Goal: Complete application form

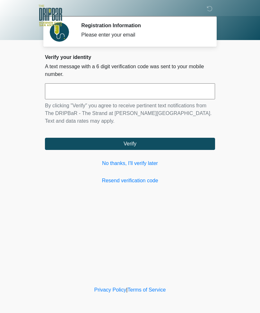
click at [179, 88] on input "text" at bounding box center [130, 91] width 170 height 16
type input "******"
click at [174, 144] on button "Verify" at bounding box center [130, 144] width 170 height 12
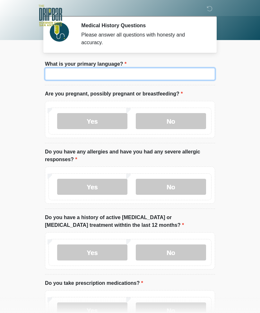
click at [154, 76] on input "What is your primary language?" at bounding box center [130, 74] width 170 height 12
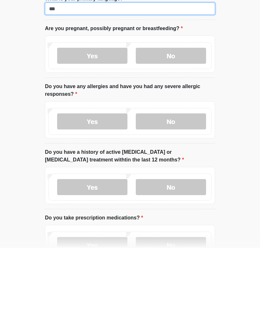
type input "***"
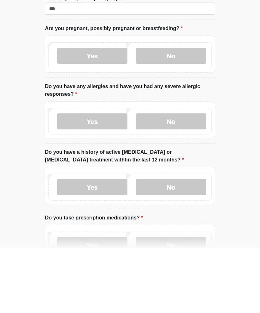
click at [182, 113] on label "No" at bounding box center [171, 121] width 70 height 16
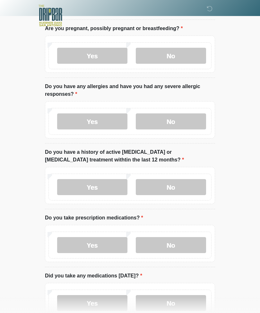
click at [188, 114] on label "No" at bounding box center [171, 121] width 70 height 16
click at [182, 190] on label "No" at bounding box center [171, 187] width 70 height 16
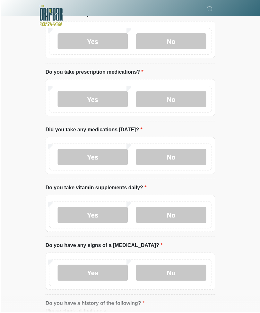
scroll to position [212, 0]
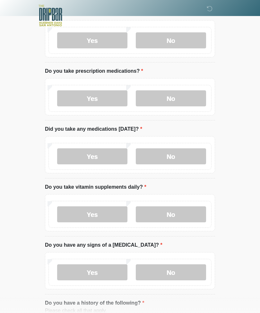
click at [104, 95] on label "Yes" at bounding box center [92, 98] width 70 height 16
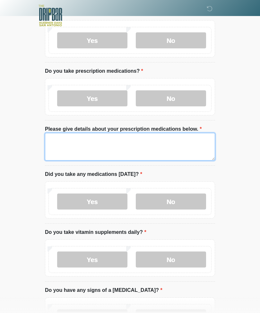
click at [163, 139] on textarea "Please give details about your prescription medications below." at bounding box center [130, 147] width 170 height 28
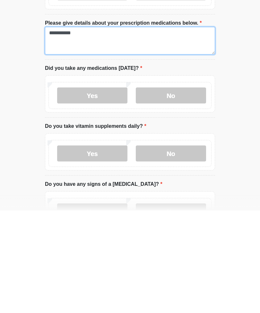
scroll to position [237, 0]
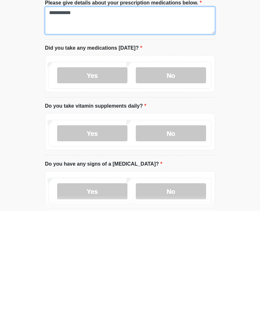
type textarea "**********"
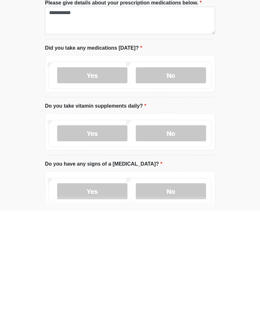
click at [107, 169] on label "Yes" at bounding box center [92, 177] width 70 height 16
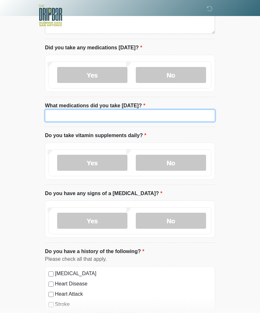
click at [117, 112] on input "What medications did you take [DATE]?" at bounding box center [130, 116] width 170 height 12
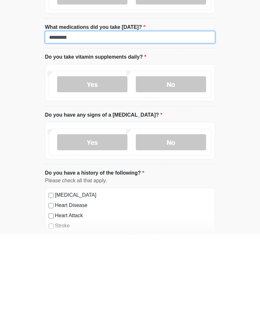
type input "*********"
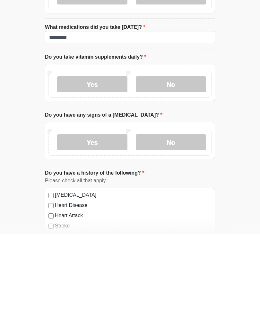
click at [182, 155] on label "No" at bounding box center [171, 163] width 70 height 16
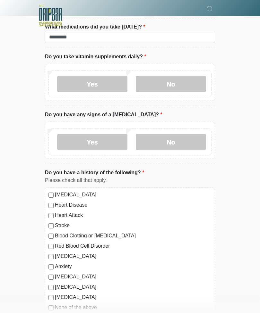
click at [107, 80] on label "Yes" at bounding box center [92, 84] width 70 height 16
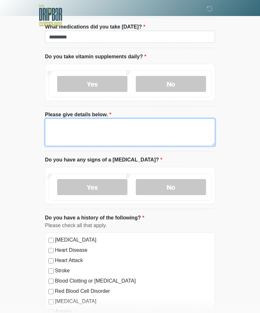
click at [149, 128] on textarea "Please give details below." at bounding box center [130, 133] width 170 height 28
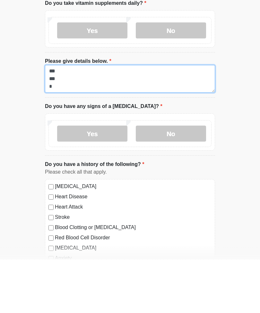
type textarea "*** *** *"
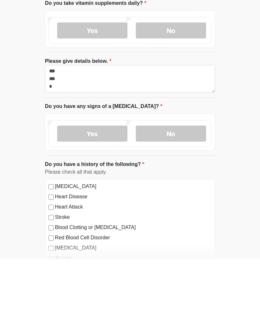
click at [177, 179] on label "No" at bounding box center [171, 187] width 70 height 16
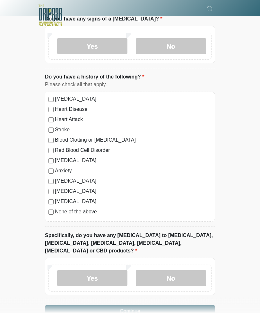
scroll to position [568, 0]
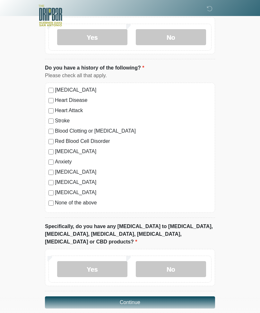
click at [176, 261] on label "No" at bounding box center [171, 269] width 70 height 16
click at [153, 296] on button "Continue" at bounding box center [130, 302] width 170 height 12
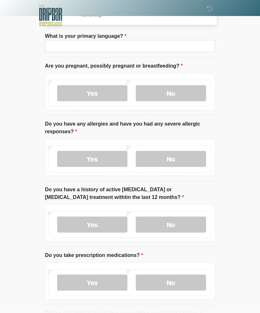
scroll to position [0, 0]
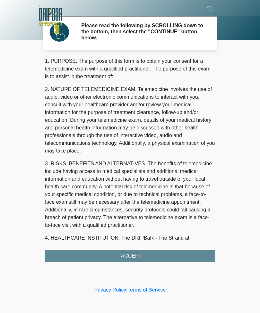
click at [166, 258] on div "1. PURPOSE. The purpose of this form is to obtain your consent for a telemedici…" at bounding box center [130, 159] width 170 height 205
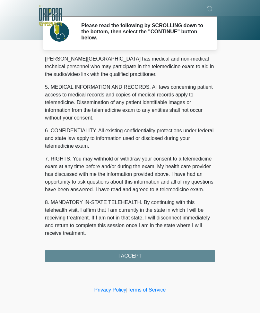
click at [151, 256] on button "I ACCEPT" at bounding box center [130, 256] width 170 height 12
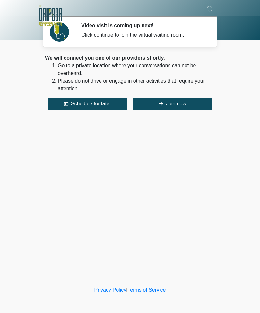
click at [193, 103] on button "Join now" at bounding box center [172, 104] width 80 height 12
